Goal: Communication & Community: Participate in discussion

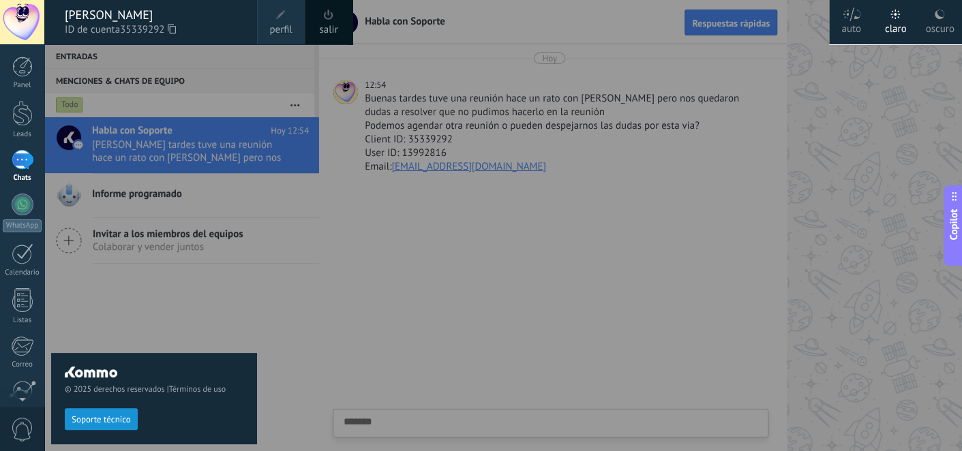
scroll to position [13, 0]
click at [473, 211] on div at bounding box center [525, 225] width 962 height 451
